Goal: Communication & Community: Answer question/provide support

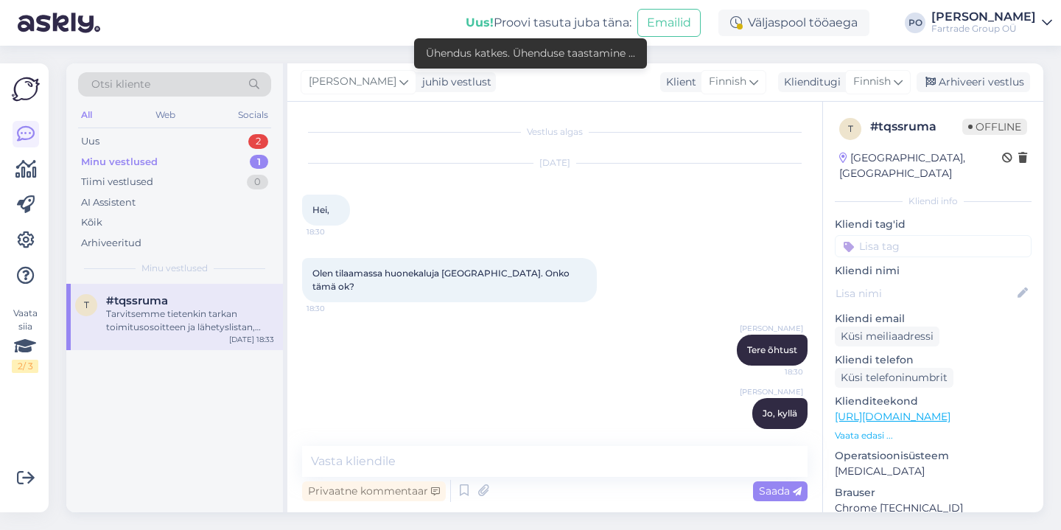
scroll to position [153, 0]
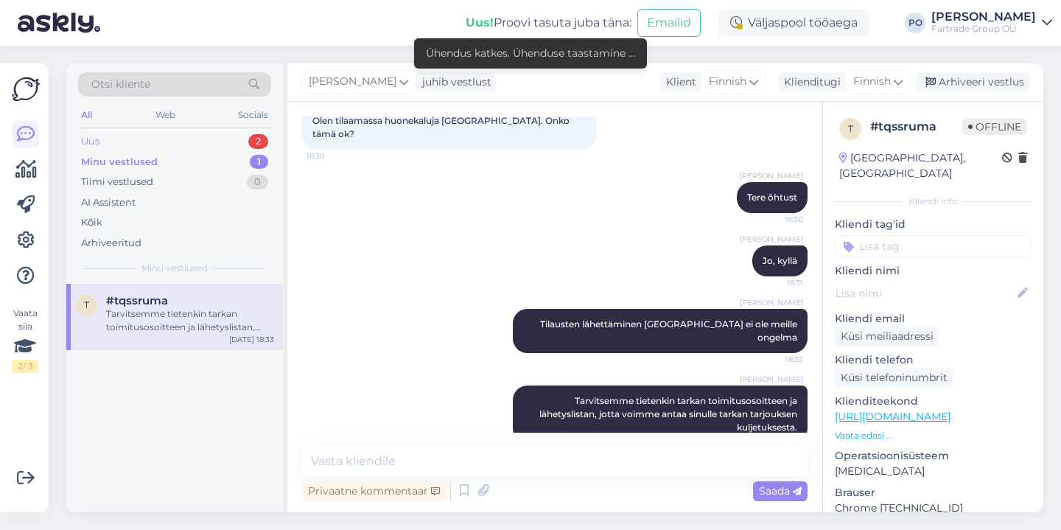
click at [176, 138] on div "Uus 2" at bounding box center [174, 141] width 193 height 21
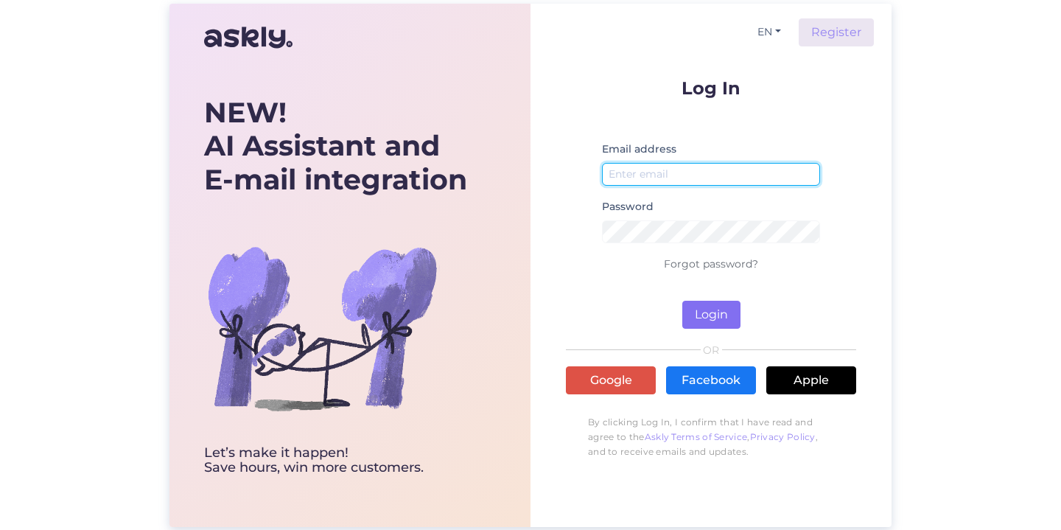
type input "[EMAIL_ADDRESS][DOMAIN_NAME]"
click at [714, 316] on button "Login" at bounding box center [711, 315] width 58 height 28
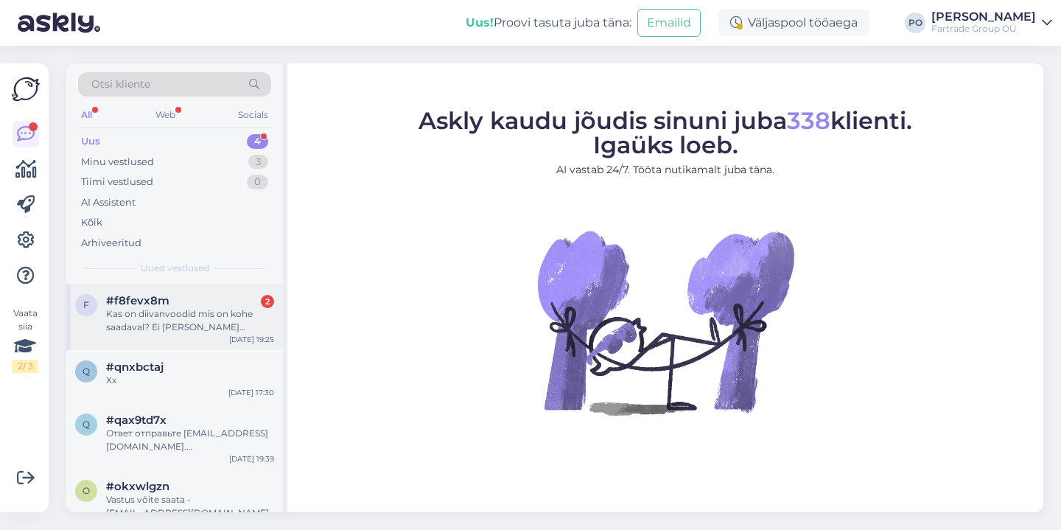
drag, startPoint x: 163, startPoint y: 327, endPoint x: 182, endPoint y: 328, distance: 19.2
click at [163, 328] on div "Kas on diivanvoodid mis on kohe saadaval? Ei [PERSON_NAME] oodata, et [PERSON_N…" at bounding box center [190, 320] width 168 height 27
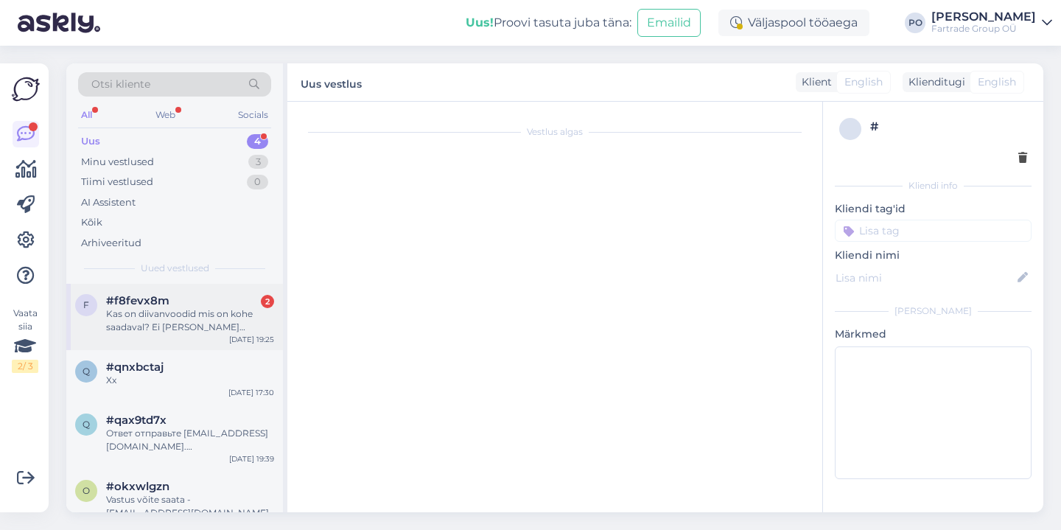
click at [189, 323] on div "Kas on diivanvoodid mis on kohe saadaval? Ei [PERSON_NAME] oodata, et [PERSON_N…" at bounding box center [190, 320] width 168 height 27
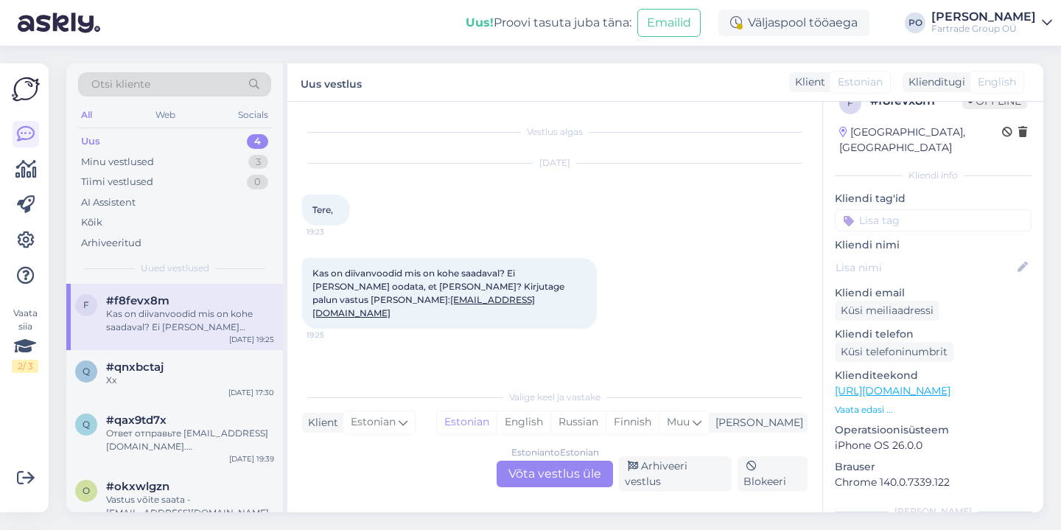
scroll to position [27, 0]
click at [855, 402] on p "Vaata edasi ..." at bounding box center [933, 408] width 197 height 13
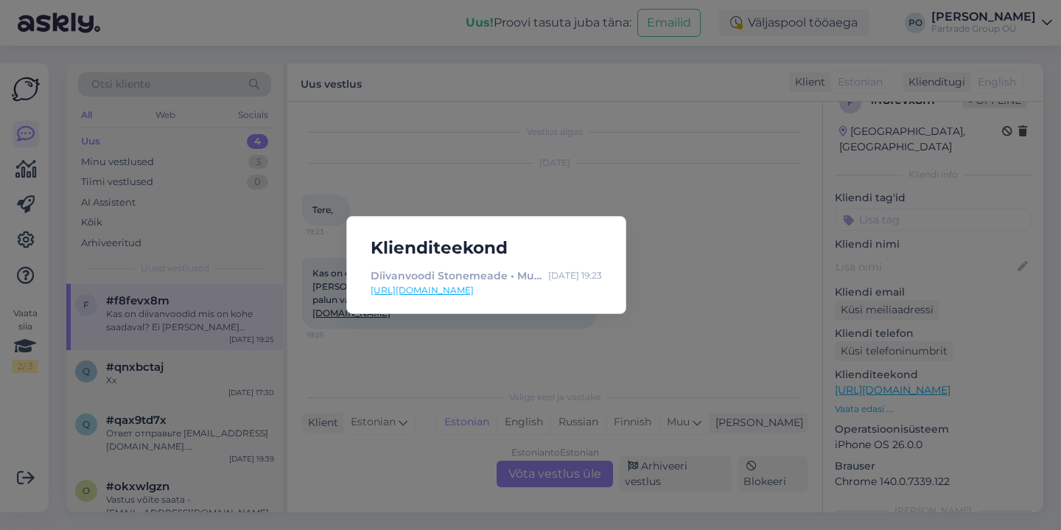
click at [694, 326] on div "Klienditeekond Diivanvoodi Stonemeade • Mugavad diivanvoodid • Pehme mööbel [DA…" at bounding box center [530, 265] width 1061 height 530
